Goal: Information Seeking & Learning: Get advice/opinions

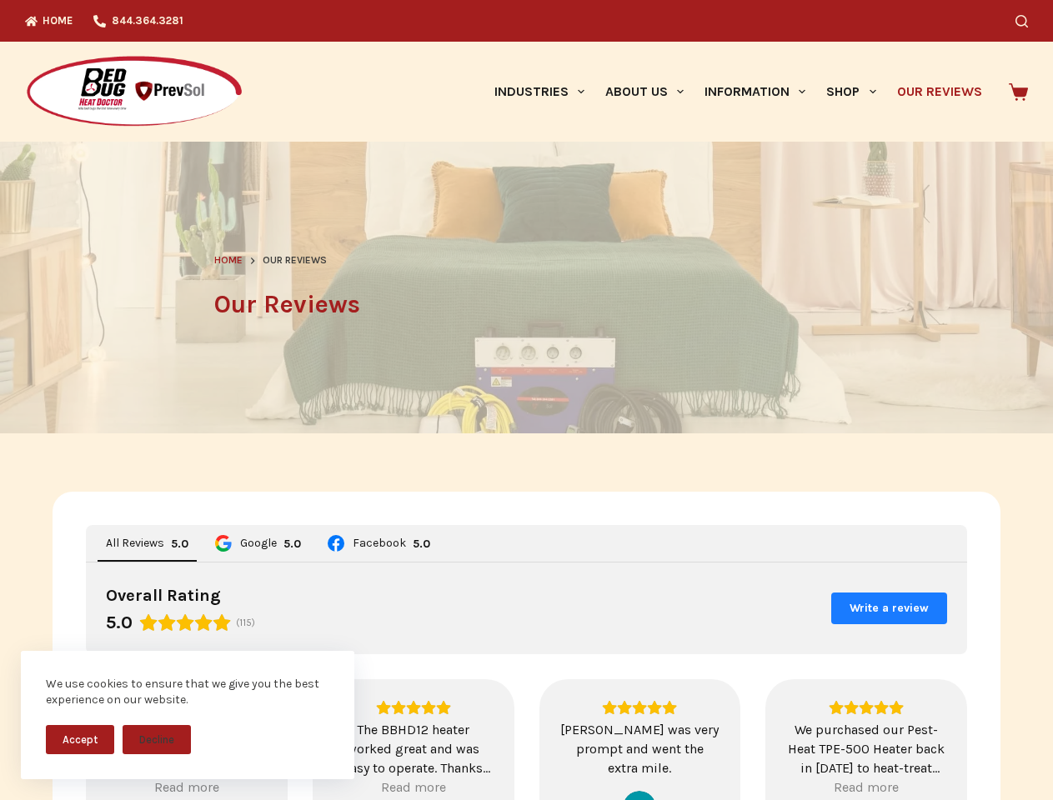
click at [526, 400] on header "Home Our Reviews Our Reviews" at bounding box center [526, 288] width 625 height 292
click at [80, 739] on button "Accept" at bounding box center [80, 739] width 68 height 29
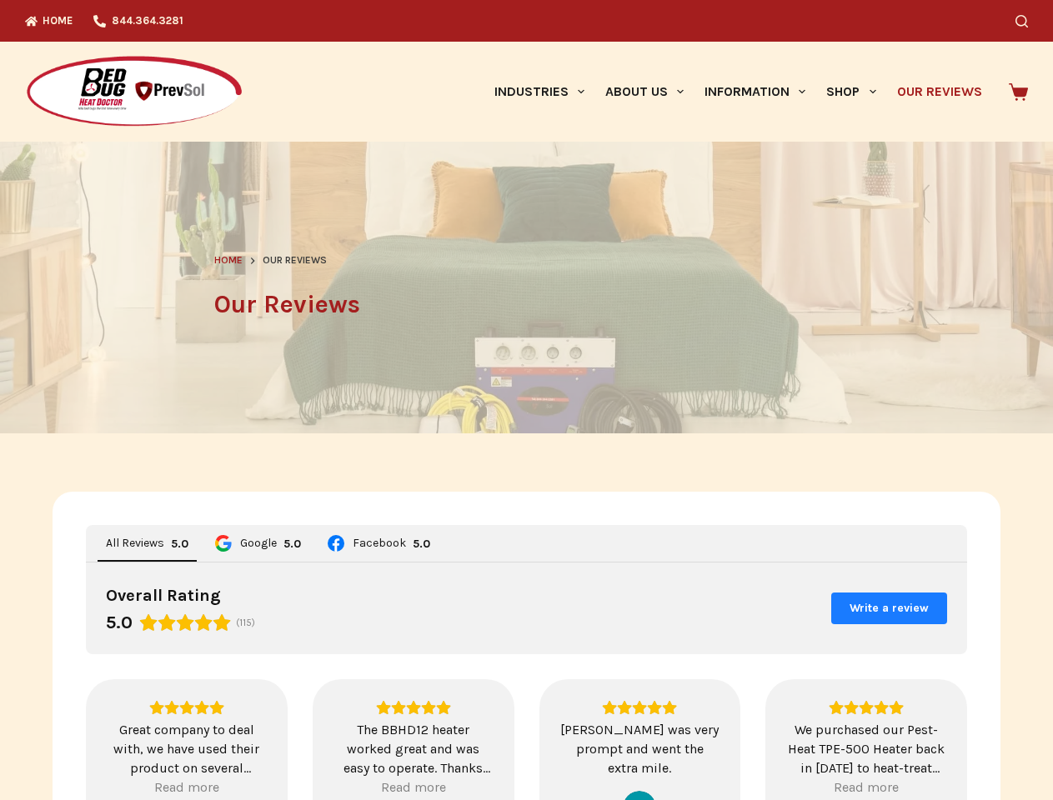
click at [157, 739] on button "Decline" at bounding box center [157, 752] width 68 height 29
click at [1028, 21] on icon "Search" at bounding box center [1021, 21] width 13 height 13
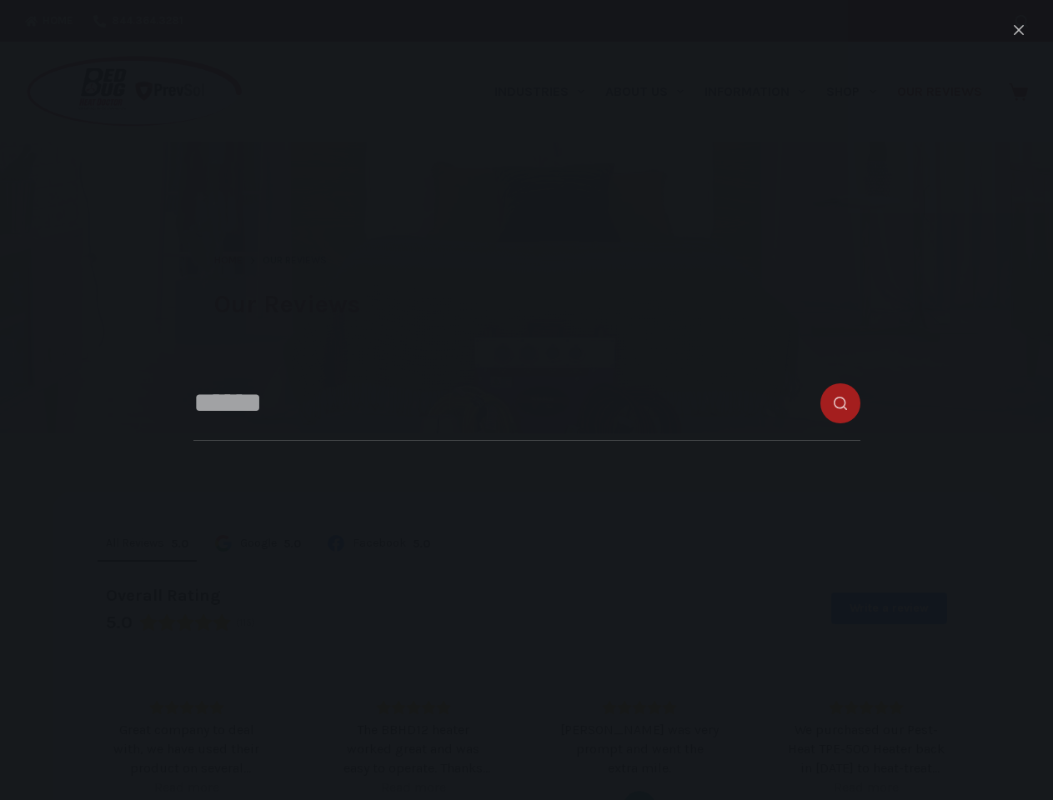
click at [545, 92] on link "Industries" at bounding box center [538, 92] width 111 height 100
click at [651, 92] on link "About Us" at bounding box center [643, 92] width 99 height 100
click at [762, 92] on link "Information" at bounding box center [755, 92] width 122 height 100
click at [858, 92] on link "Shop" at bounding box center [851, 92] width 70 height 100
click at [527, 646] on div "Overall Rating 5.0 (115) Write a review" at bounding box center [526, 609] width 881 height 92
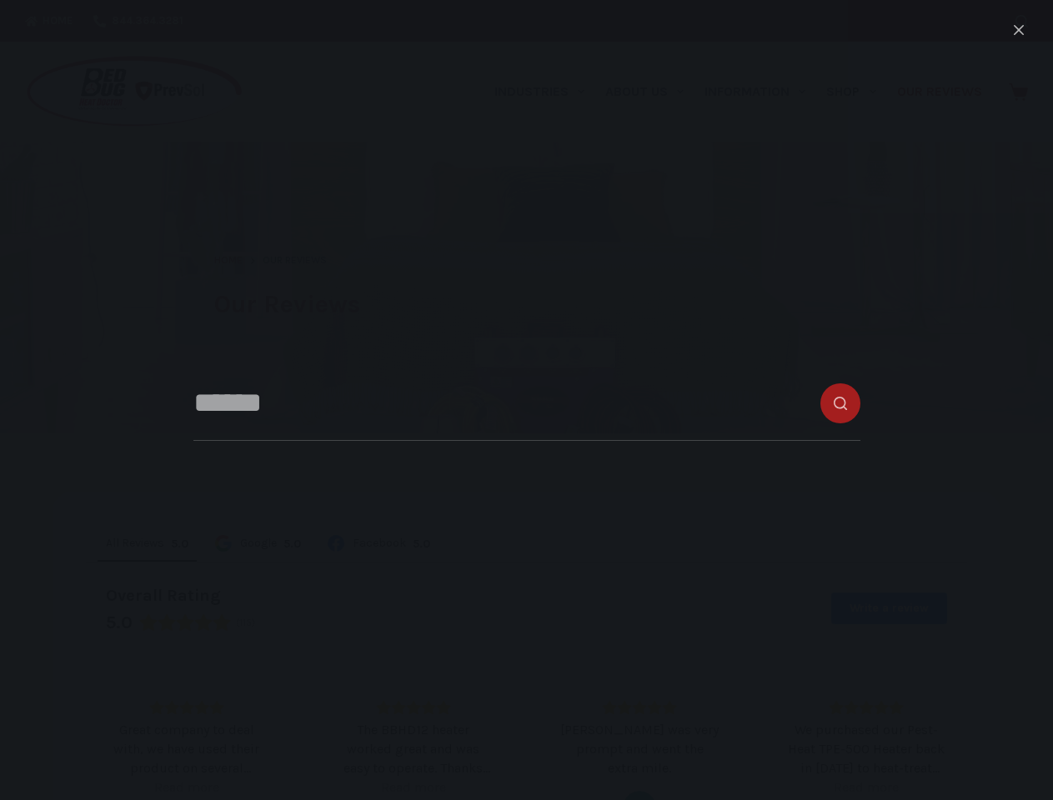
click at [141, 543] on span "All Reviews" at bounding box center [135, 544] width 58 height 12
